Goal: Find specific page/section: Find specific page/section

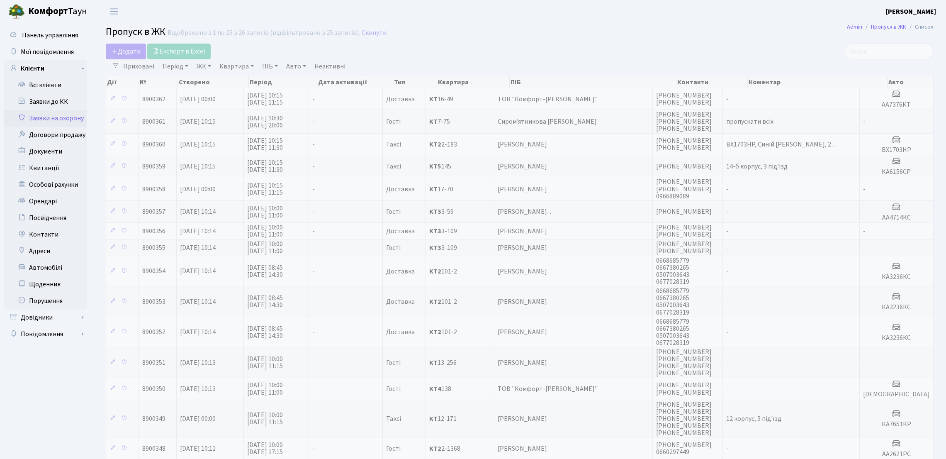
select select "25"
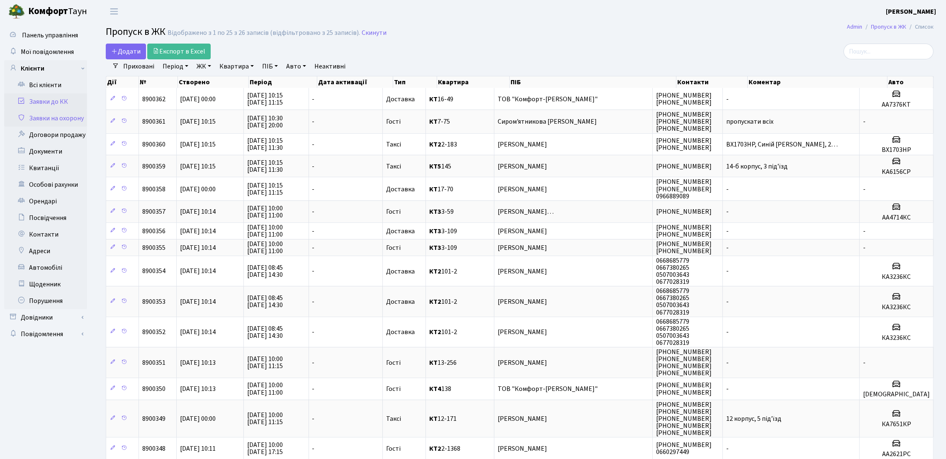
click at [62, 98] on link "Заявки до КК" at bounding box center [45, 101] width 83 height 17
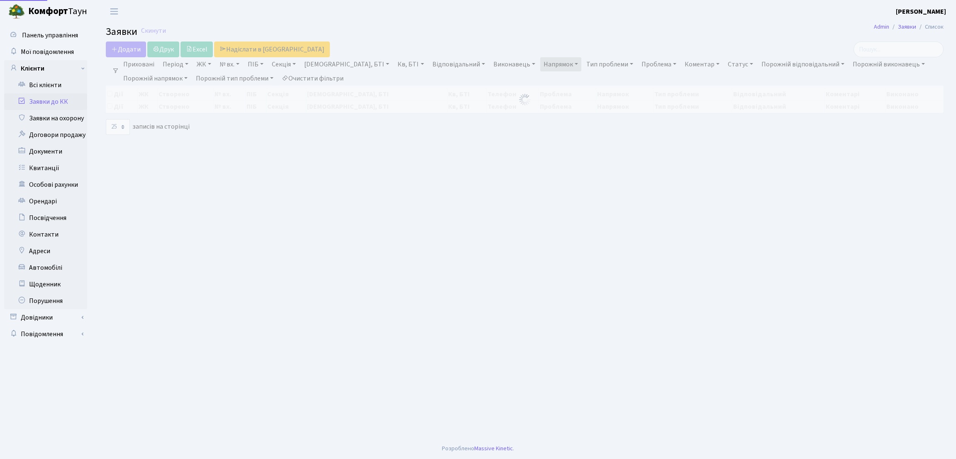
select select "25"
